Goal: Download file/media

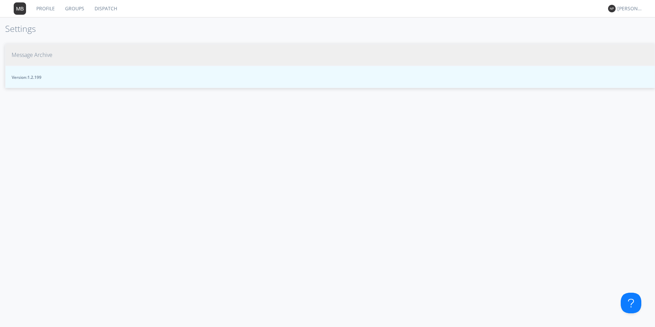
click at [19, 59] on span "Message Archive" at bounding box center [32, 55] width 41 height 8
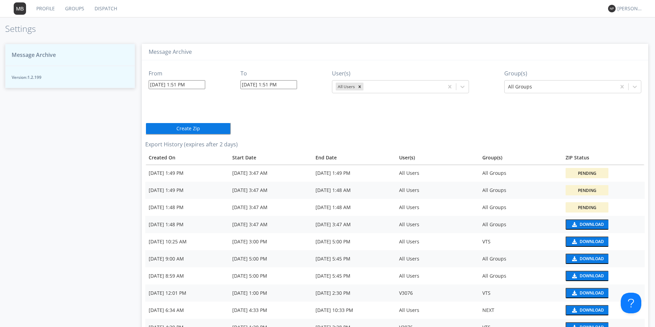
click at [572, 226] on img at bounding box center [574, 224] width 6 height 5
click at [587, 205] on div "Download" at bounding box center [592, 207] width 24 height 4
click at [575, 169] on button "Download" at bounding box center [587, 173] width 43 height 10
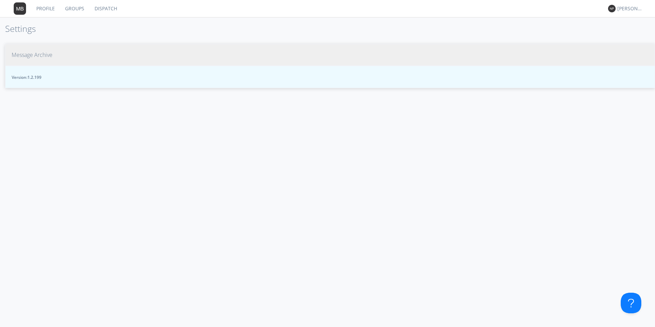
click at [39, 56] on span "Message Archive" at bounding box center [32, 55] width 41 height 8
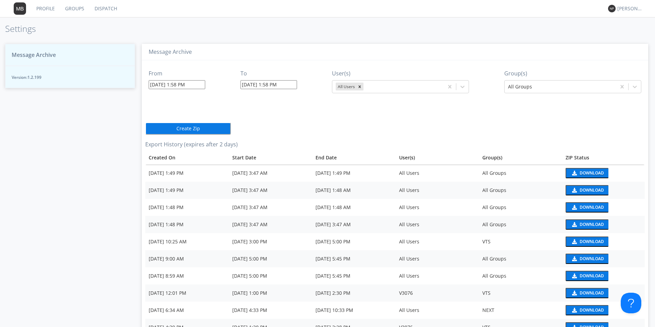
click at [592, 171] on div "Download" at bounding box center [592, 173] width 24 height 4
click at [583, 188] on div "Download" at bounding box center [592, 190] width 24 height 4
